Goal: Task Accomplishment & Management: Use online tool/utility

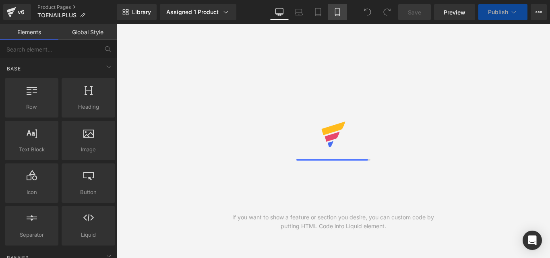
click at [338, 14] on icon at bounding box center [337, 14] width 4 height 0
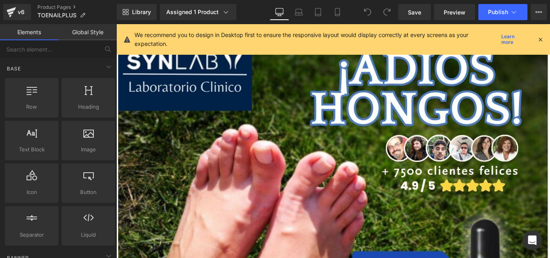
drag, startPoint x: 542, startPoint y: 39, endPoint x: 475, endPoint y: 16, distance: 70.5
click at [542, 39] on icon at bounding box center [539, 39] width 7 height 7
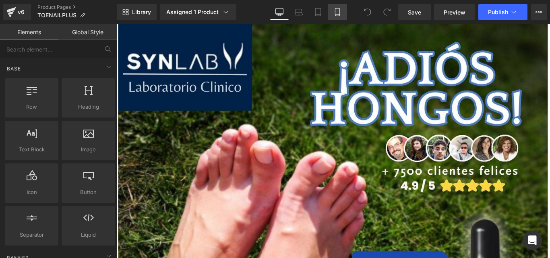
click at [331, 10] on link "Mobile" at bounding box center [337, 12] width 19 height 16
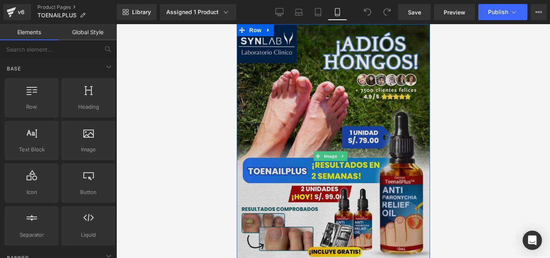
click at [332, 115] on img at bounding box center [332, 156] width 193 height 264
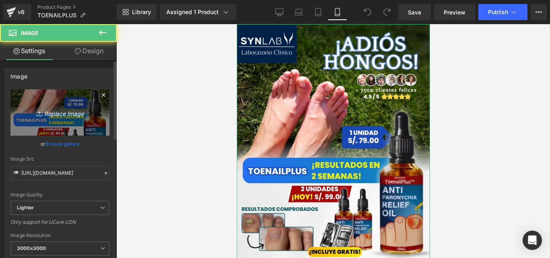
click at [59, 108] on icon "Replace Image" at bounding box center [60, 112] width 64 height 10
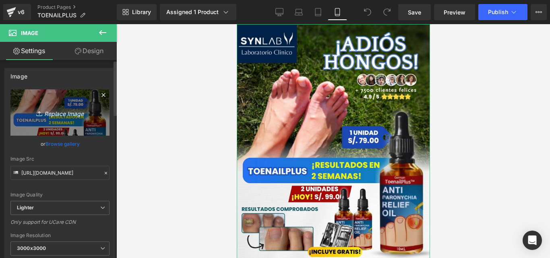
type input "C:\fakepath\Posteo de Instagram Productos Naturales Fotográfico Verde y [PERSON…"
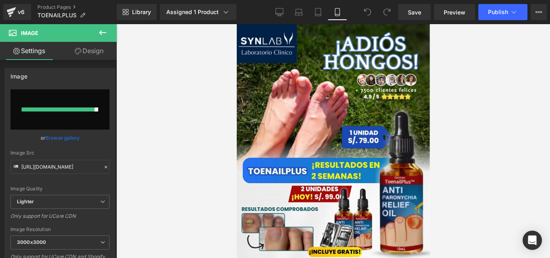
type input "https://ucarecdn.com/9996e0b8-f539-4bac-9d13-73bdc57af04a/-/format/auto/-/previ…"
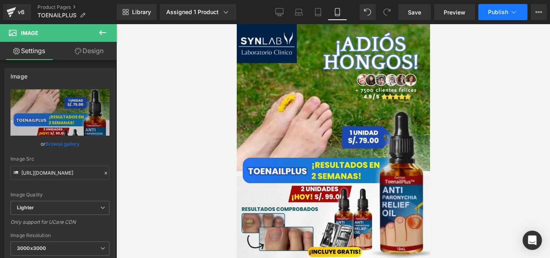
click at [495, 14] on span "Publish" at bounding box center [498, 12] width 20 height 6
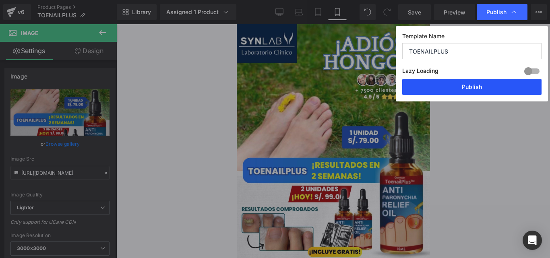
click at [472, 88] on button "Publish" at bounding box center [471, 87] width 139 height 16
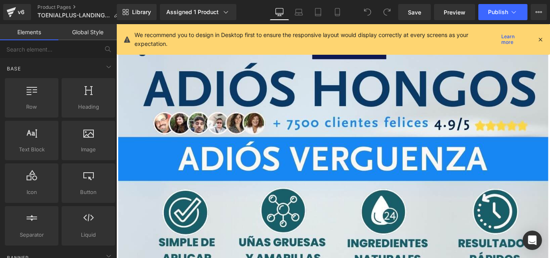
click at [540, 37] on icon at bounding box center [539, 39] width 7 height 7
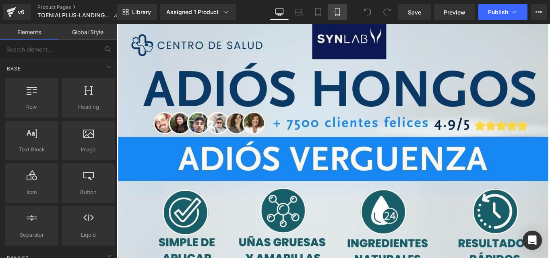
click at [338, 8] on icon at bounding box center [337, 12] width 4 height 8
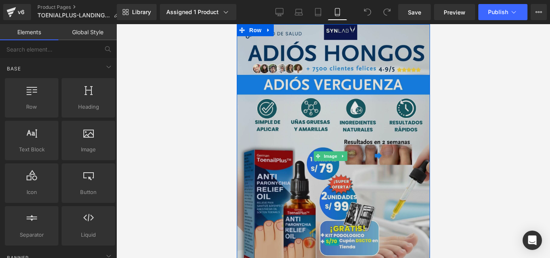
click at [330, 158] on img at bounding box center [332, 156] width 193 height 264
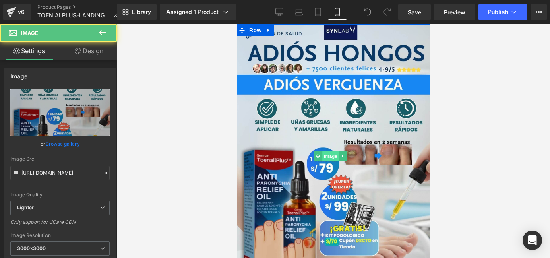
click at [330, 151] on span "Image" at bounding box center [330, 156] width 17 height 10
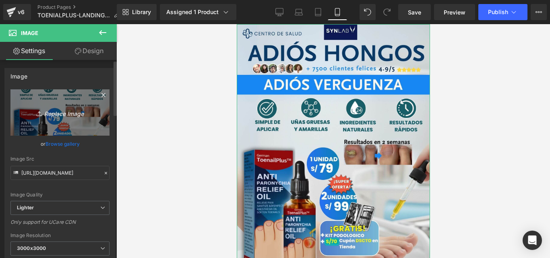
click at [79, 115] on icon "Replace Image" at bounding box center [60, 112] width 64 height 10
type input "C:\fakepath\Posteo de Instagram Productos Naturales Fotográfico Verde y [PERSON…"
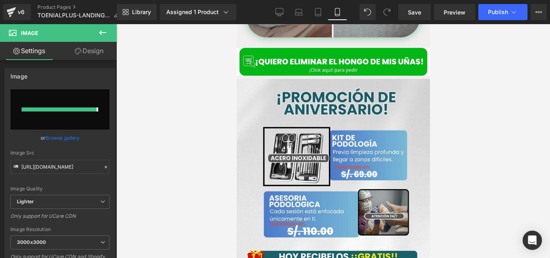
type input "[URL][DOMAIN_NAME]"
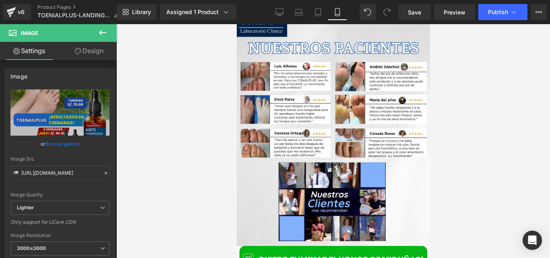
click at [312, 105] on img at bounding box center [332, 129] width 193 height 234
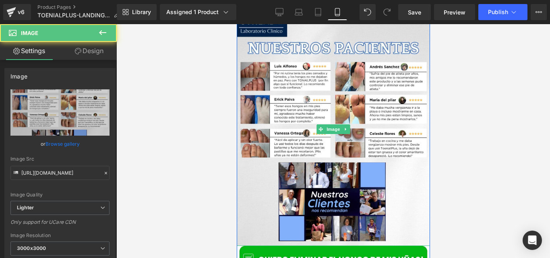
scroll to position [1483, 0]
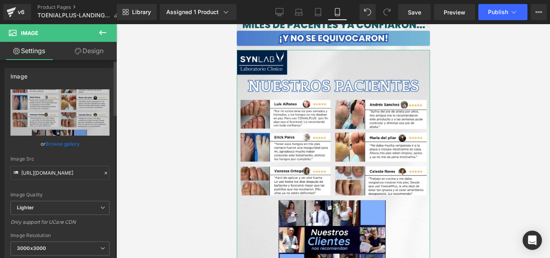
click at [59, 143] on link "Browse gallery" at bounding box center [62, 144] width 34 height 14
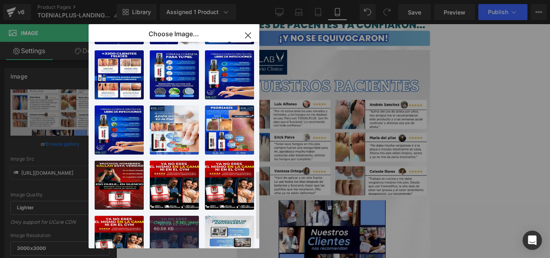
scroll to position [412, 0]
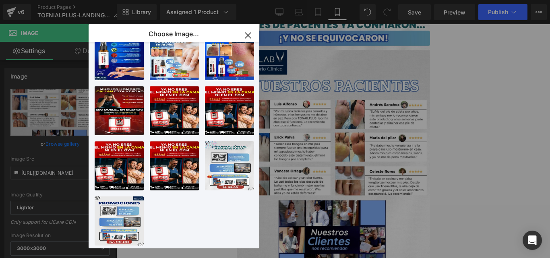
click at [250, 32] on icon "button" at bounding box center [247, 35] width 13 height 13
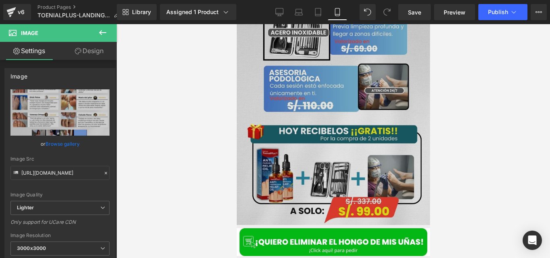
scroll to position [636, 0]
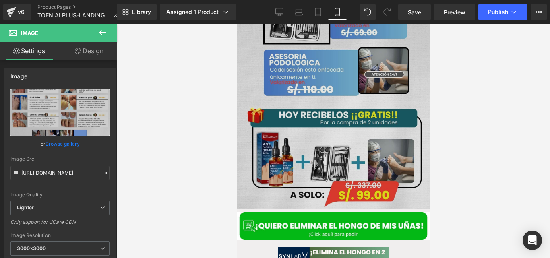
click at [332, 134] on img at bounding box center [332, 73] width 193 height 272
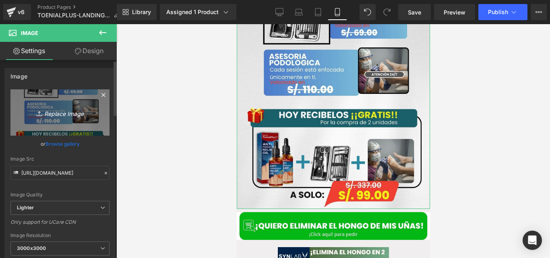
click at [49, 107] on icon "Replace Image" at bounding box center [60, 112] width 64 height 10
type input "C:\fakepath\Posteo de Instagram Productos Naturales Fotográfico Verde y [PERSON…"
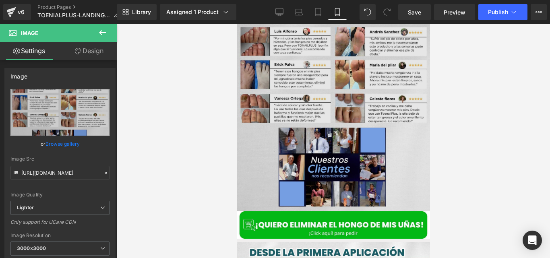
scroll to position [1519, 0]
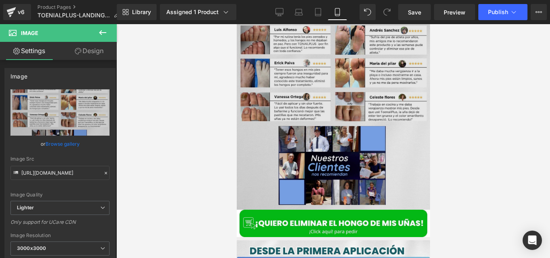
click at [325, 112] on img at bounding box center [332, 92] width 193 height 234
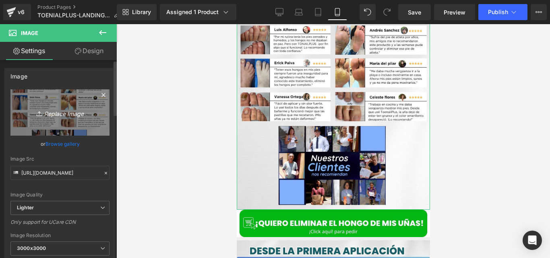
click at [60, 107] on icon "Replace Image" at bounding box center [60, 112] width 64 height 10
type input "C:\fakepath\Posteo de Instagram Productos Naturales Fotográfico Verde y Blanco …"
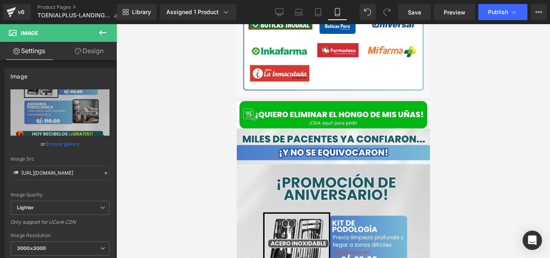
scroll to position [1330, 0]
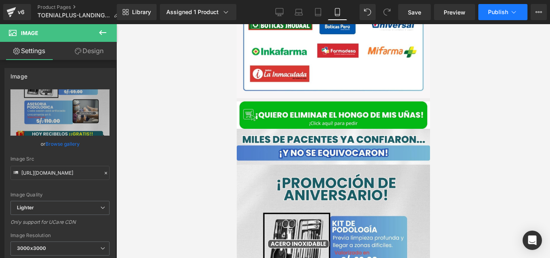
click at [490, 18] on button "Publish" at bounding box center [502, 12] width 49 height 16
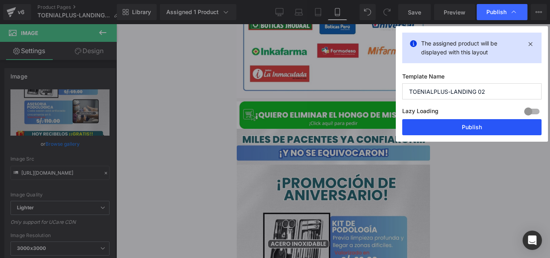
click at [448, 127] on button "Publish" at bounding box center [471, 127] width 139 height 16
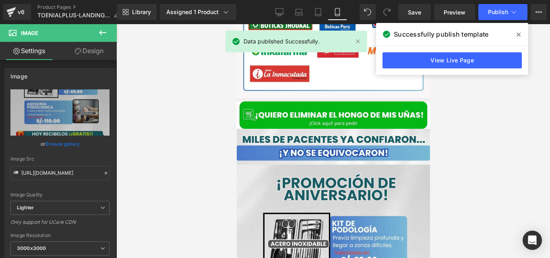
click at [514, 36] on span at bounding box center [518, 34] width 13 height 13
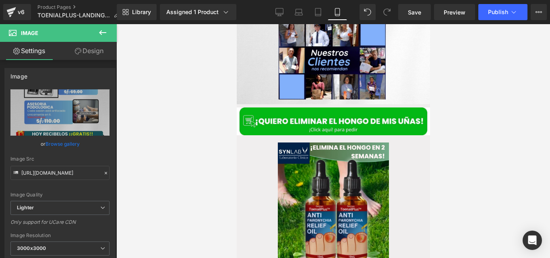
scroll to position [703, 0]
